Goal: Task Accomplishment & Management: Manage account settings

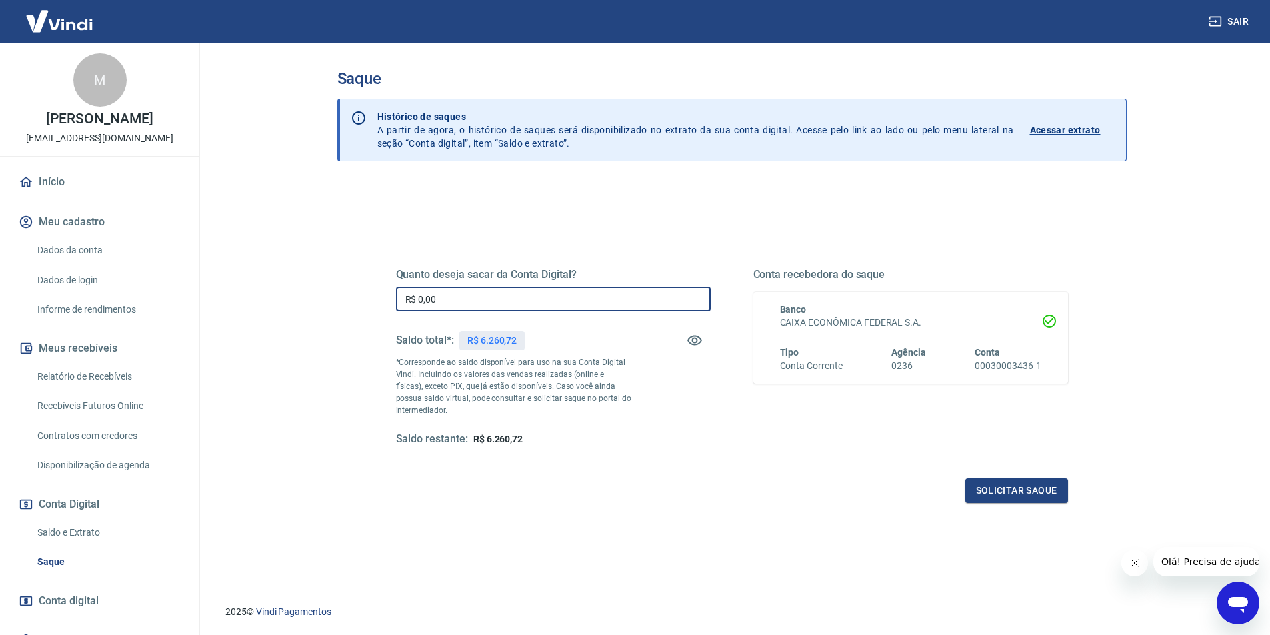
click at [585, 303] on input "R$ 0,00" at bounding box center [553, 299] width 315 height 25
click at [534, 297] on input "R$ 0,00" at bounding box center [553, 299] width 315 height 25
type input "R$ 6.000,00"
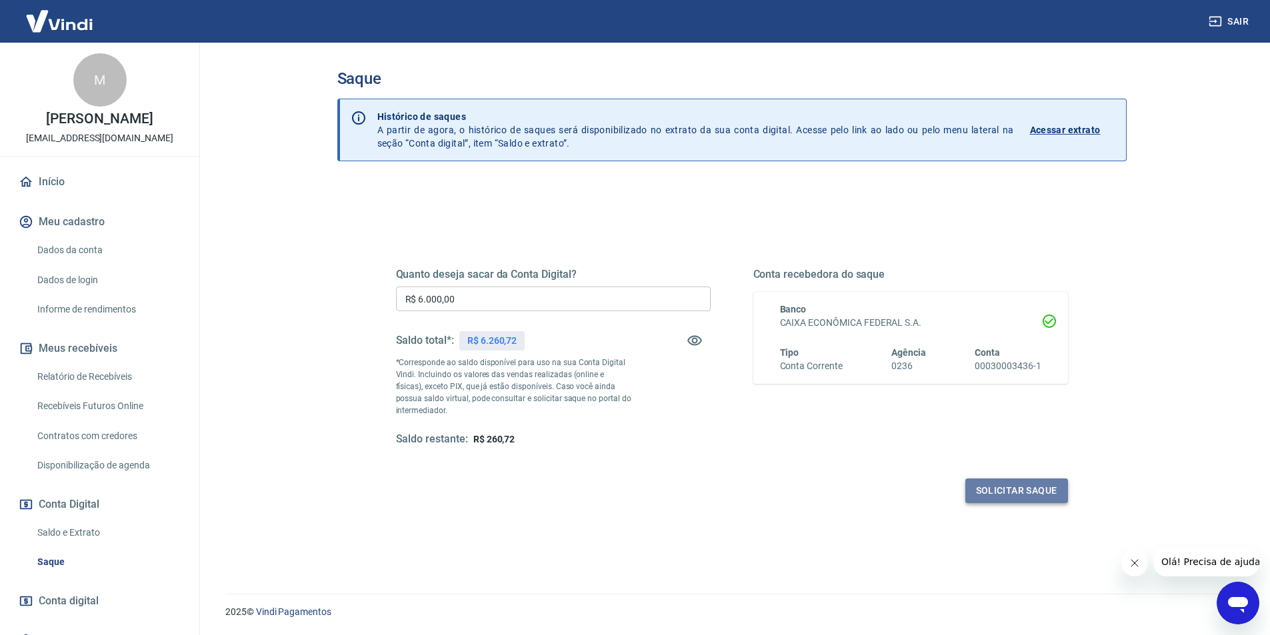
click at [1036, 489] on button "Solicitar saque" at bounding box center [1016, 491] width 103 height 25
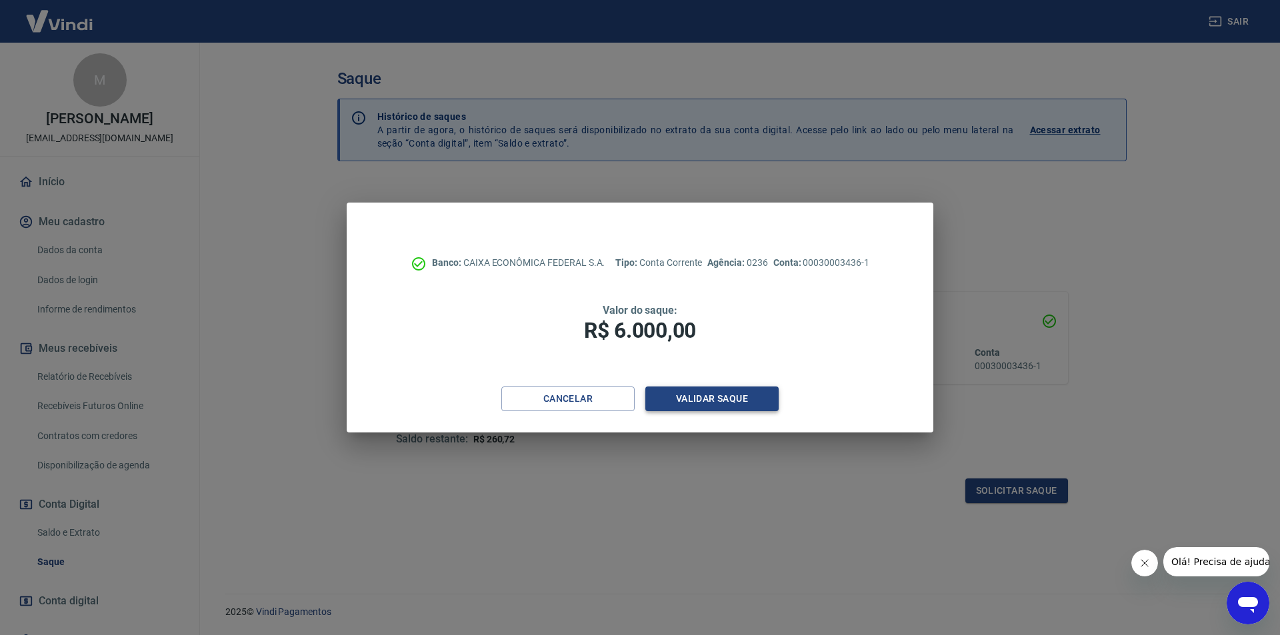
click at [698, 402] on button "Validar saque" at bounding box center [711, 399] width 133 height 25
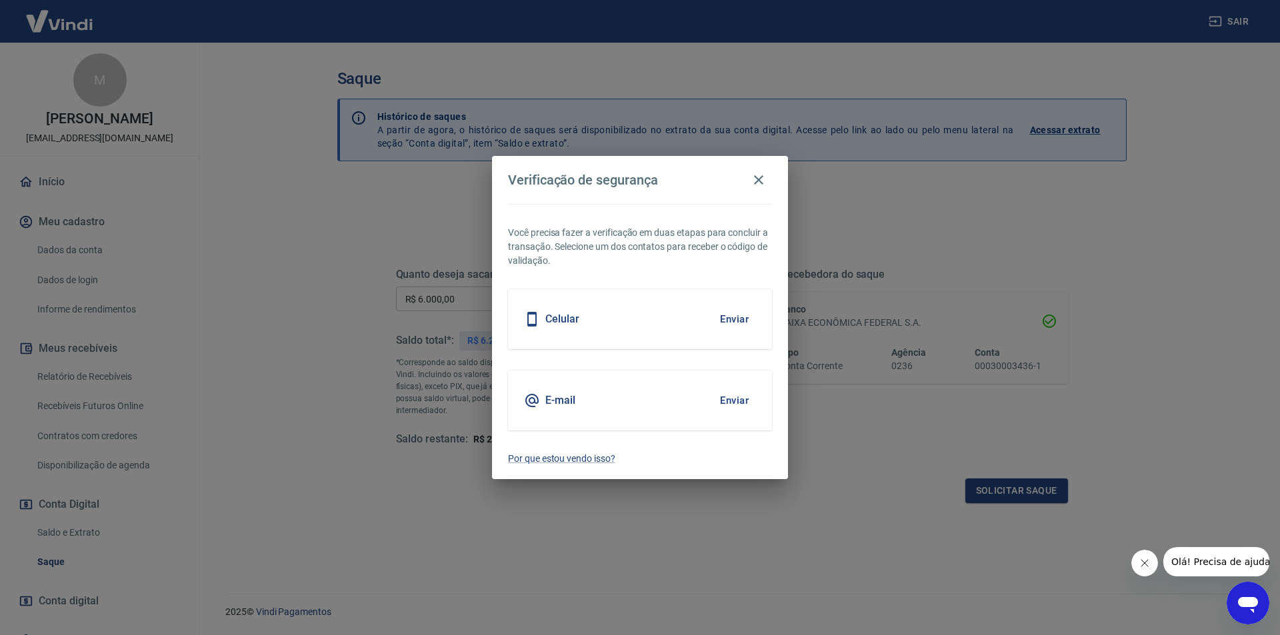
click at [727, 402] on button "Enviar" at bounding box center [733, 401] width 43 height 28
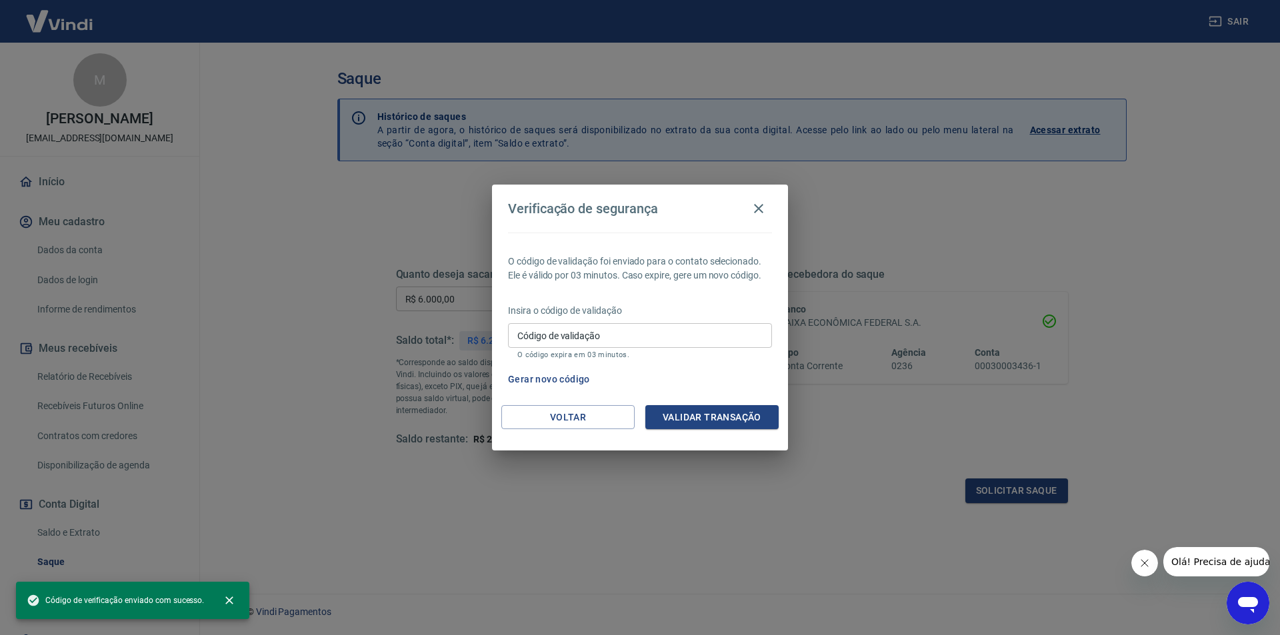
drag, startPoint x: 1056, startPoint y: 234, endPoint x: 619, endPoint y: 272, distance: 438.9
click at [1055, 234] on div "Verificação de segurança O código de validação foi enviado para o contato selec…" at bounding box center [640, 317] width 1280 height 635
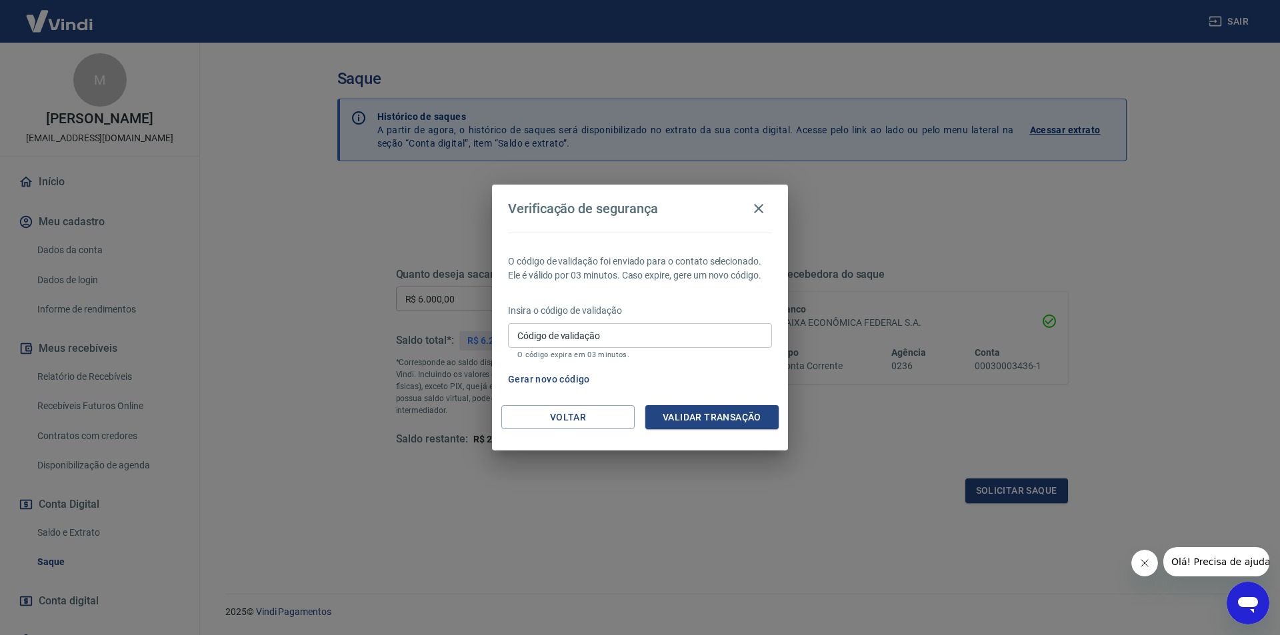
click at [531, 347] on input "Código de validação" at bounding box center [640, 335] width 264 height 25
paste input "256884"
type input "256884"
click at [692, 413] on button "Validar transação" at bounding box center [711, 417] width 133 height 25
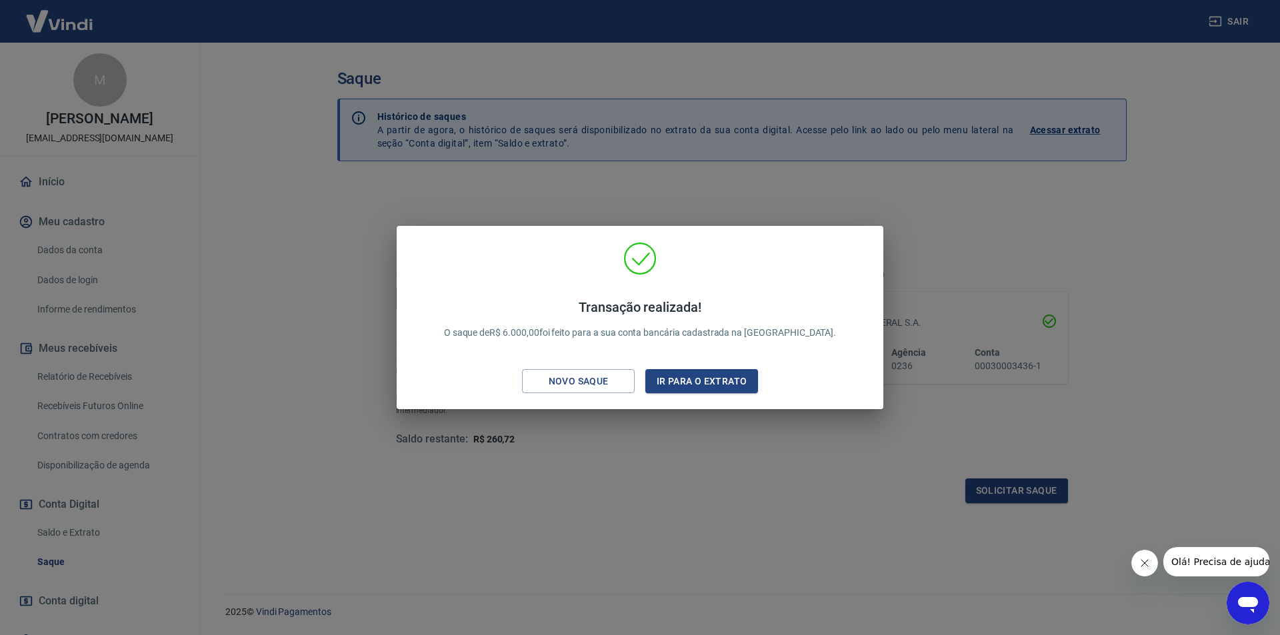
click at [623, 417] on div "Transação realizada! O saque de R$ 6.000,00 foi feito para a sua conta bancária…" at bounding box center [640, 317] width 1280 height 635
